Goal: Navigation & Orientation: Find specific page/section

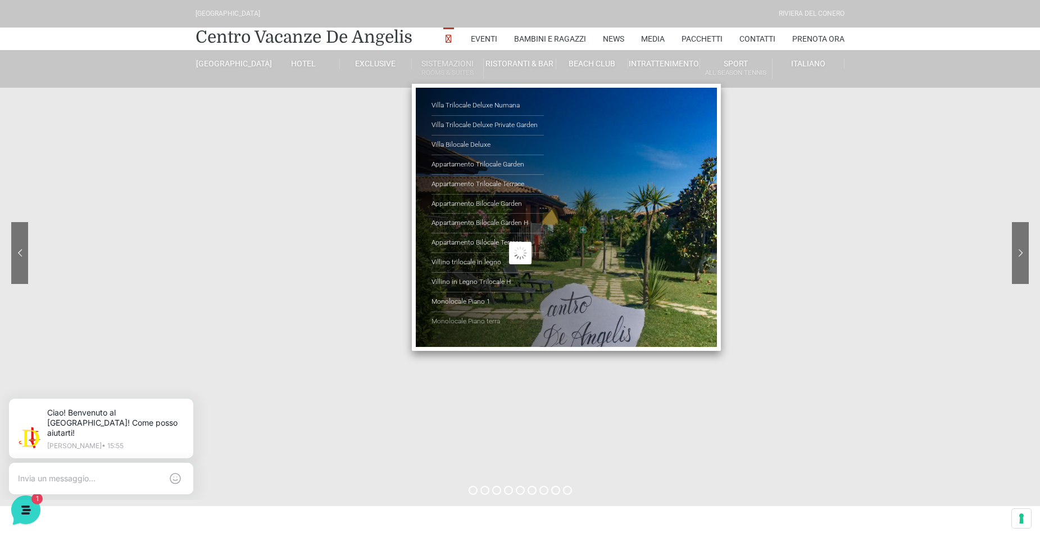
click at [456, 318] on link "Monolocale Piano terra" at bounding box center [488, 321] width 112 height 19
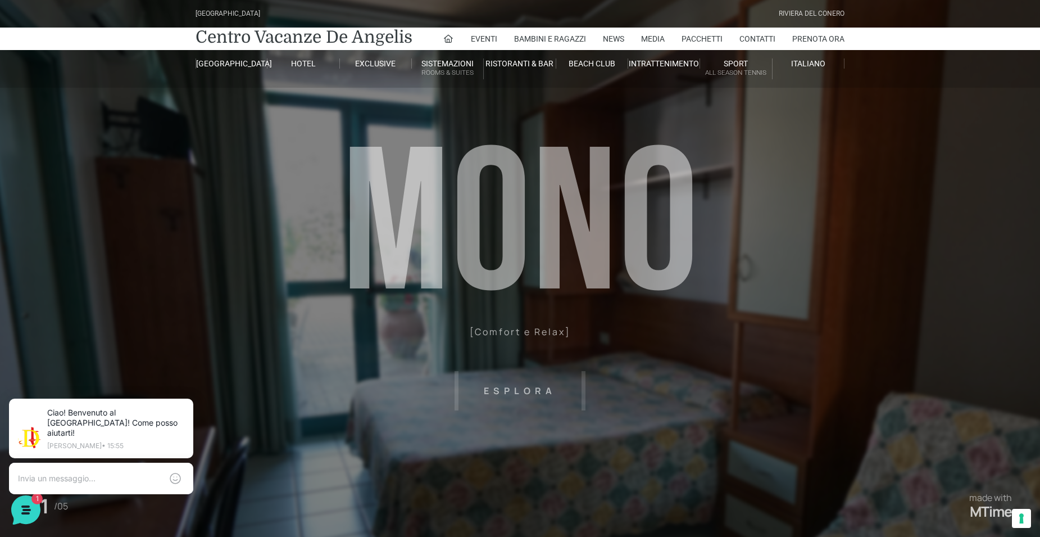
click at [534, 392] on header "[GEOGRAPHIC_DATA] [GEOGRAPHIC_DATA] Centro Vacanze [GEOGRAPHIC_DATA] Eventi Mis…" at bounding box center [520, 253] width 1040 height 506
drag, startPoint x: 533, startPoint y: 392, endPoint x: 325, endPoint y: 385, distance: 208.1
click at [315, 389] on header "[GEOGRAPHIC_DATA] [GEOGRAPHIC_DATA] Centro Vacanze [GEOGRAPHIC_DATA] Eventi Mis…" at bounding box center [520, 253] width 1040 height 506
click at [531, 396] on header "[GEOGRAPHIC_DATA] [GEOGRAPHIC_DATA] Centro Vacanze [GEOGRAPHIC_DATA] Eventi Mis…" at bounding box center [520, 253] width 1040 height 506
drag, startPoint x: 784, startPoint y: 332, endPoint x: 368, endPoint y: 354, distance: 416.4
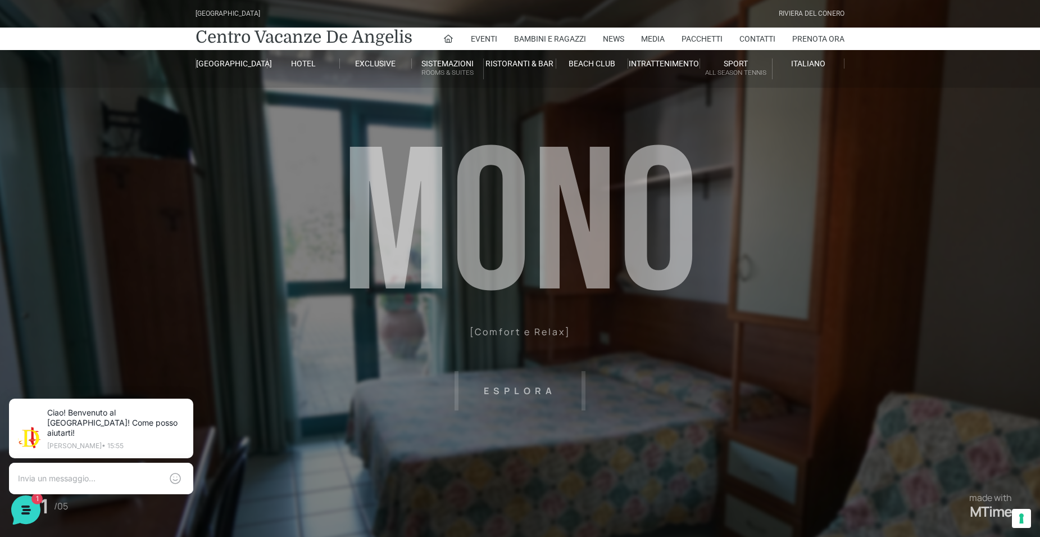
click at [368, 354] on header "[GEOGRAPHIC_DATA] [GEOGRAPHIC_DATA] Centro Vacanze [GEOGRAPHIC_DATA] Eventi Mis…" at bounding box center [520, 253] width 1040 height 506
click at [604, 298] on header "Villaggio Hotel Resort Riviera Del Conero Centro Vacanze De Angelis Eventi Miss…" at bounding box center [520, 253] width 1040 height 506
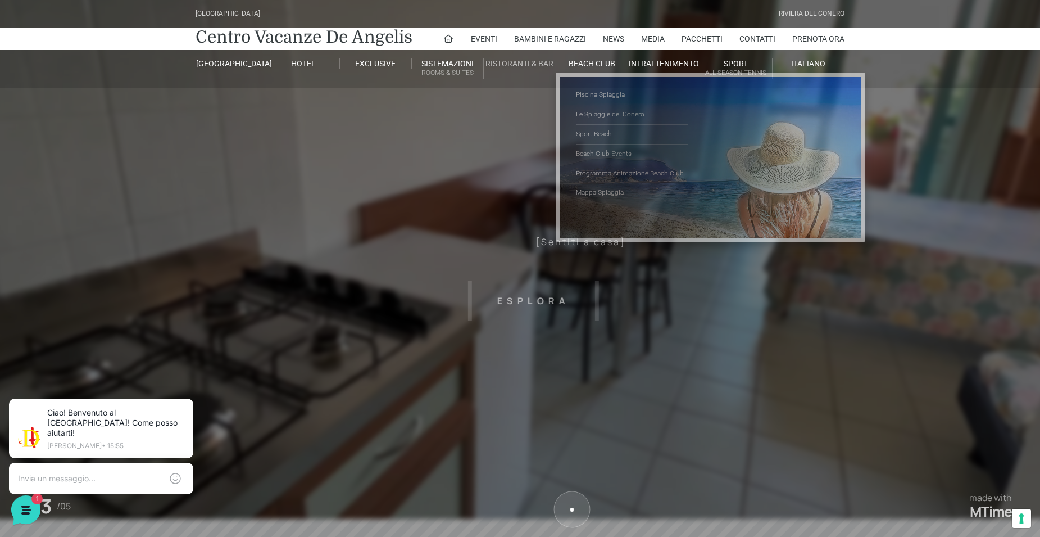
click at [512, 63] on link "Ristoranti & Bar" at bounding box center [520, 63] width 72 height 10
